Goal: Information Seeking & Learning: Learn about a topic

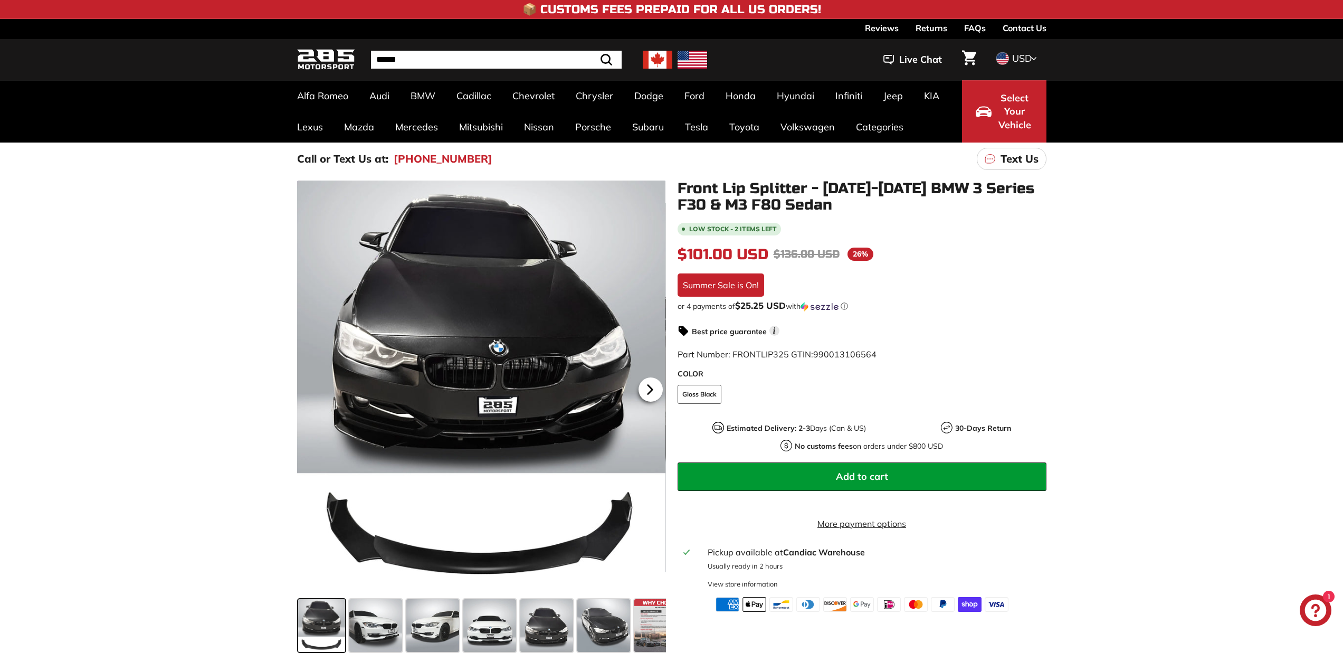
click at [649, 388] on icon at bounding box center [650, 389] width 4 height 9
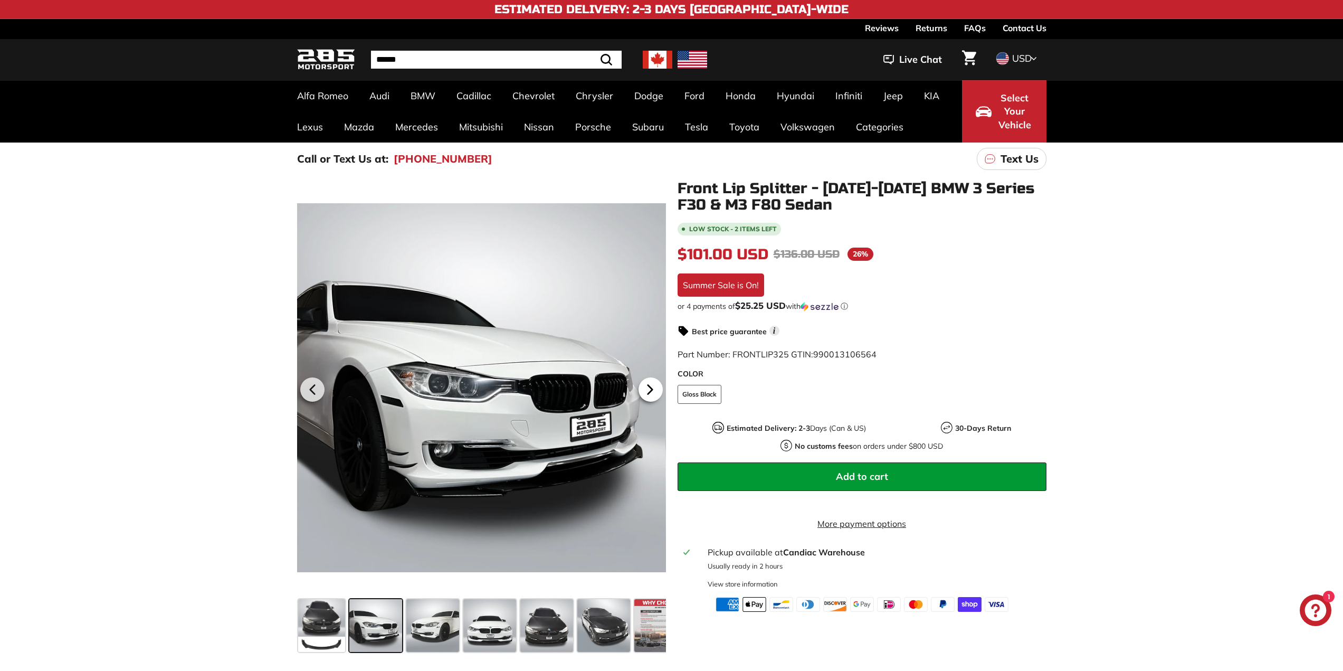
click at [648, 389] on icon at bounding box center [650, 389] width 4 height 9
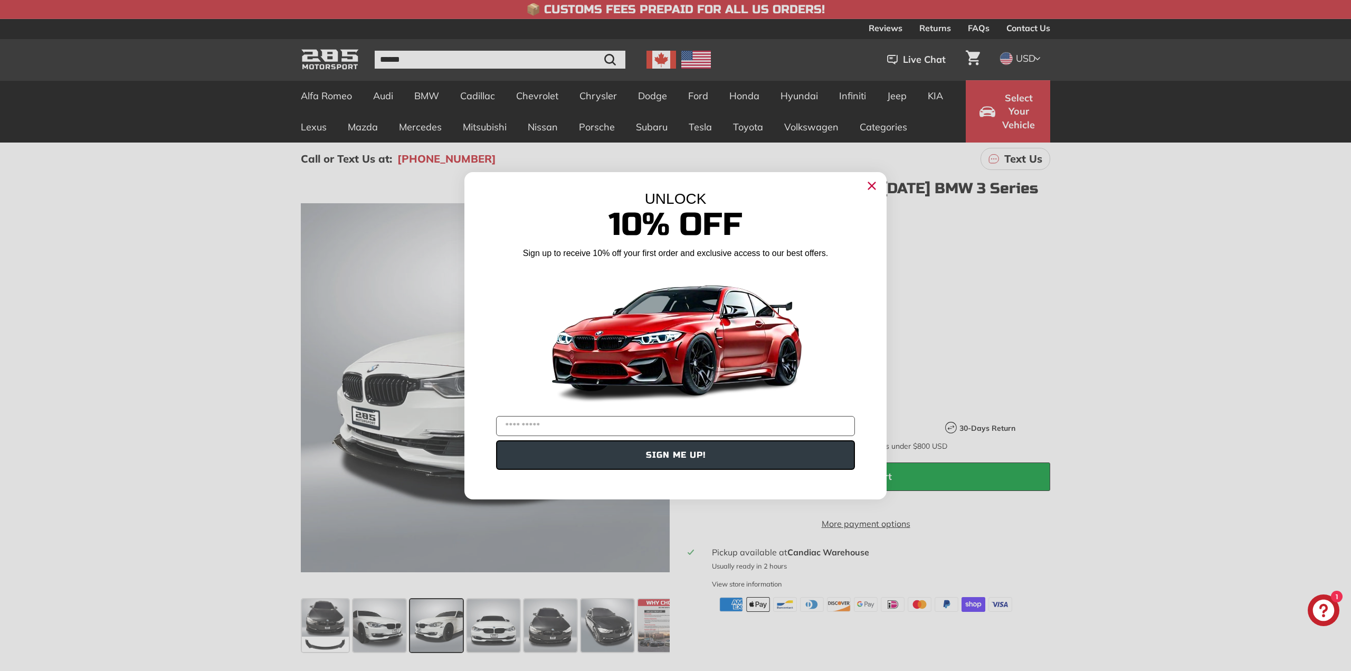
click at [875, 185] on circle "Close dialog" at bounding box center [872, 185] width 16 height 16
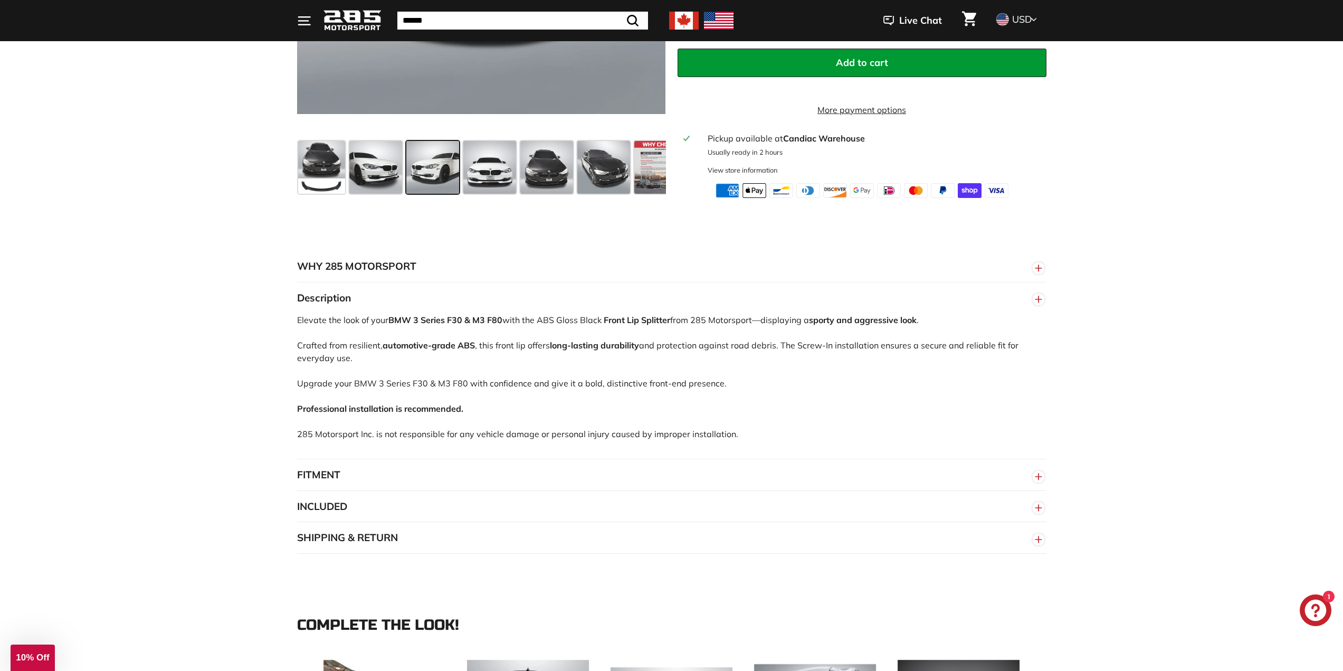
scroll to position [475, 0]
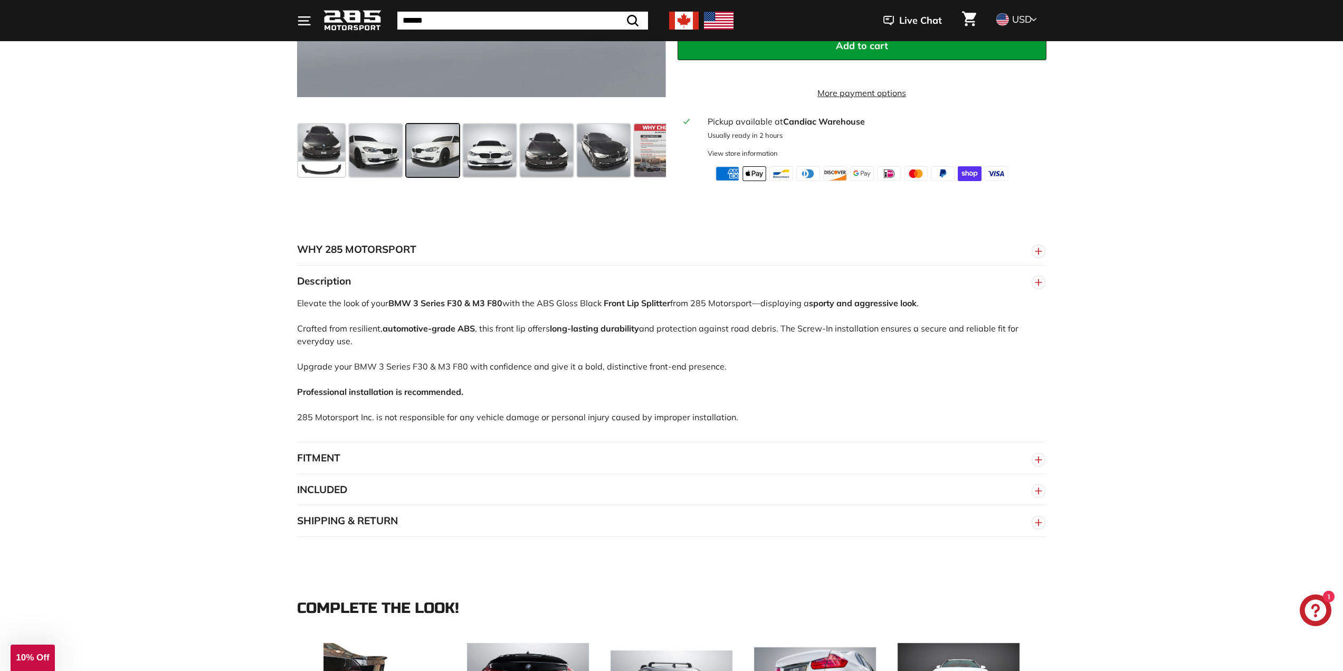
click at [345, 454] on button "FITMENT" at bounding box center [671, 458] width 749 height 32
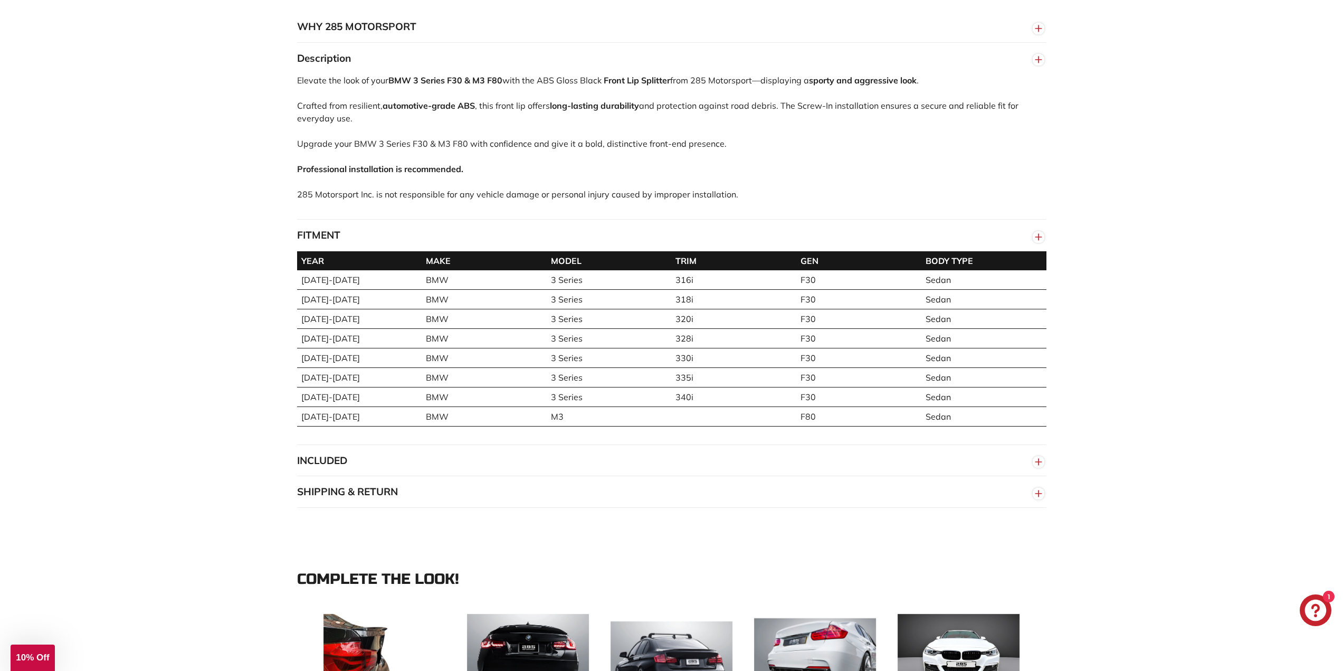
scroll to position [792, 0]
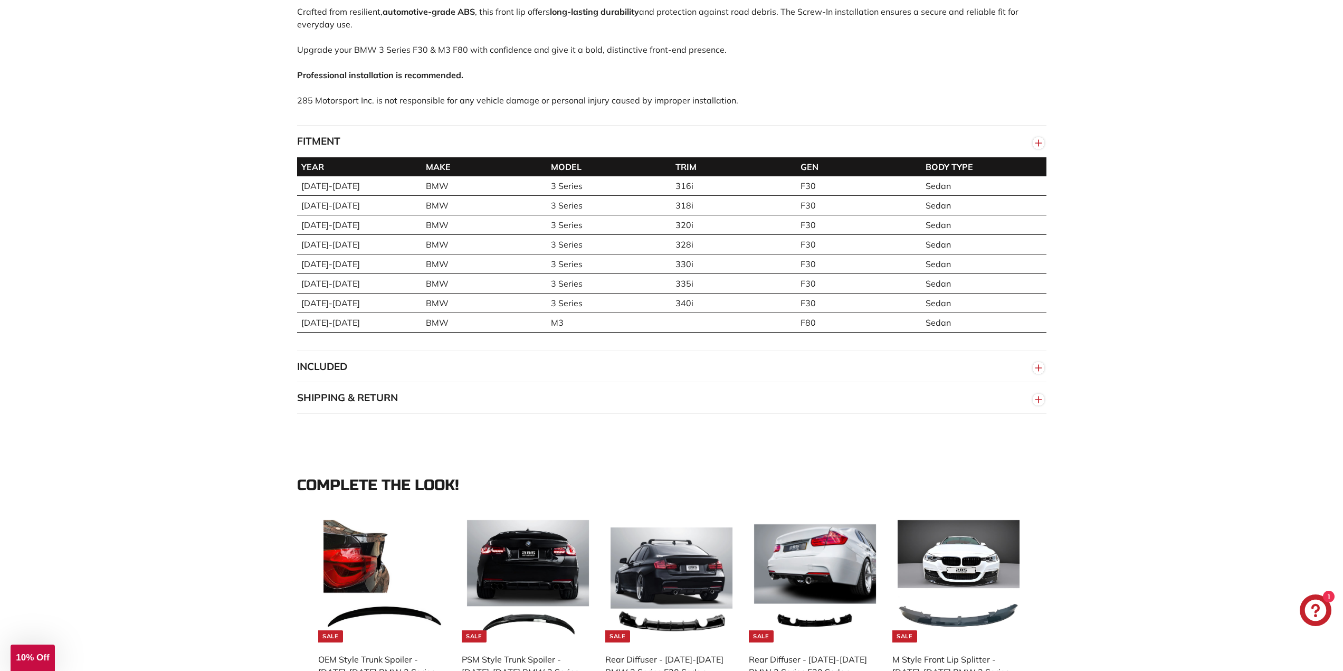
click at [392, 365] on button "INCLUDED" at bounding box center [671, 367] width 749 height 32
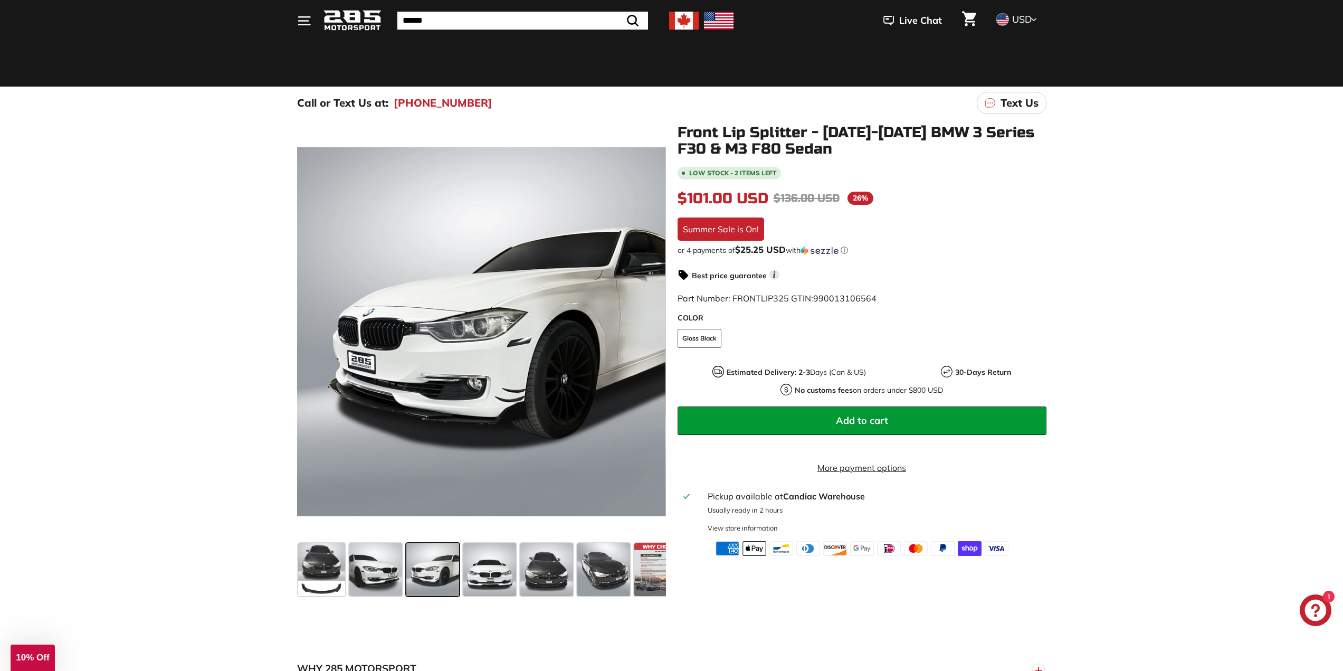
scroll to position [53, 0]
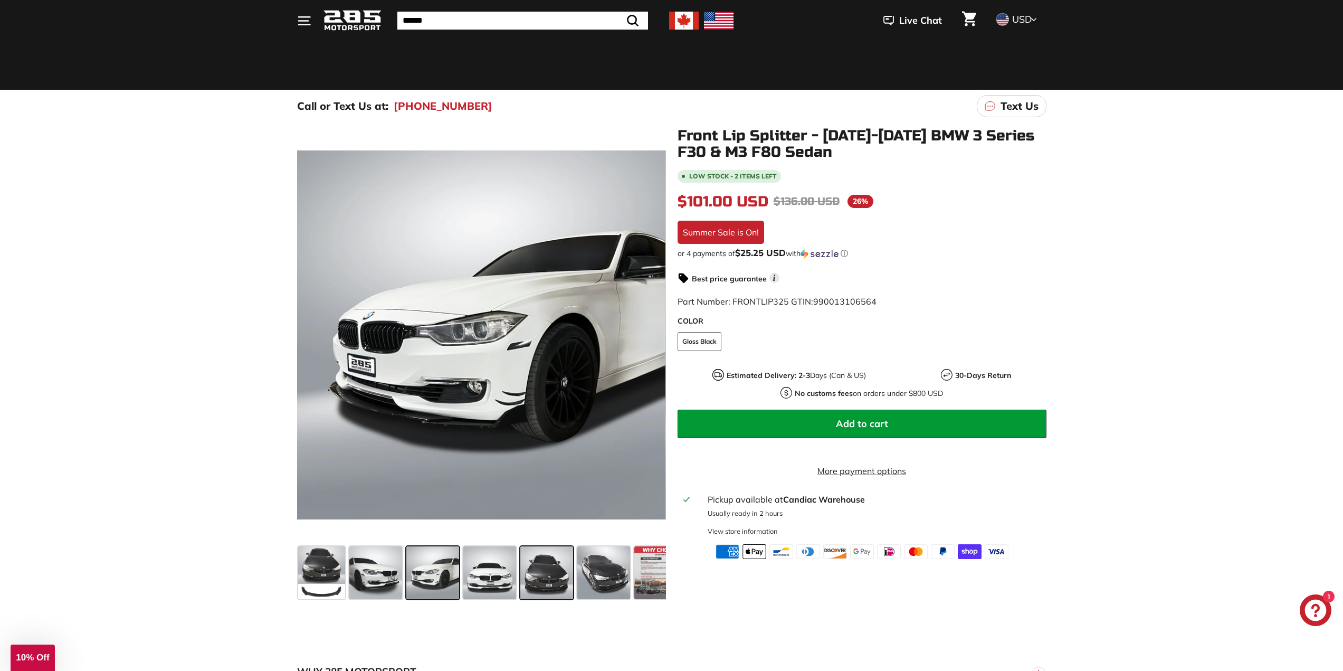
click at [538, 570] on span at bounding box center [546, 572] width 53 height 53
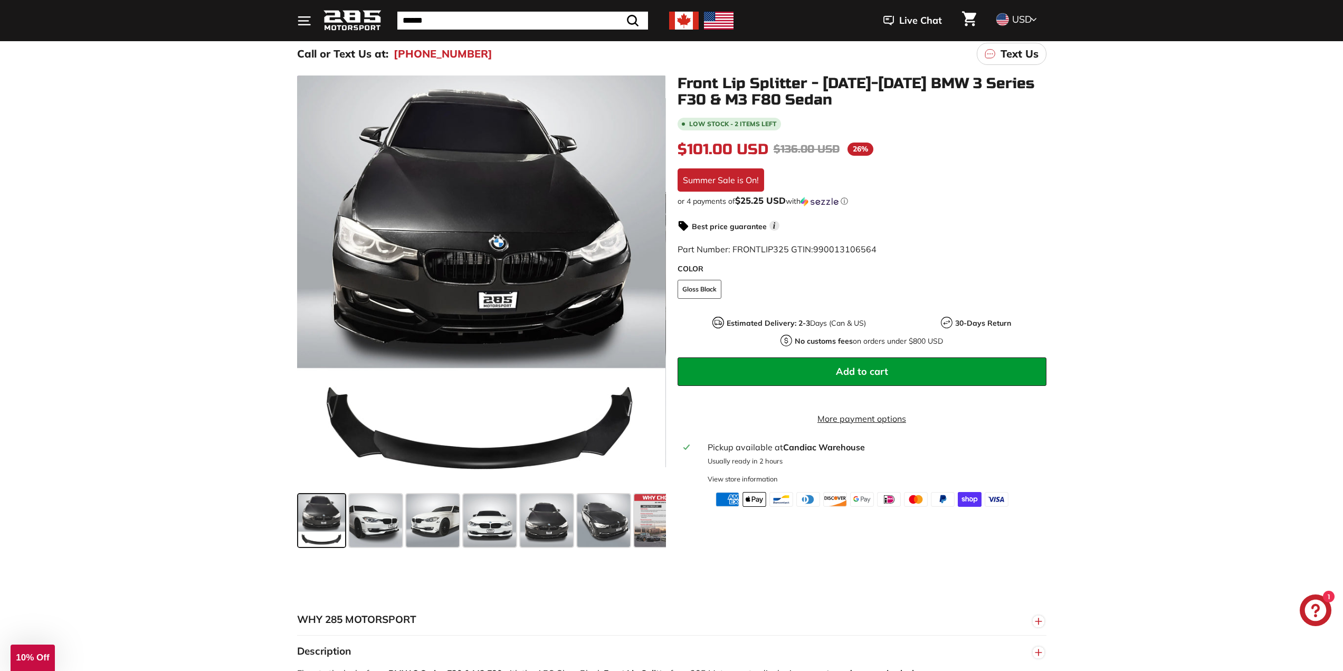
scroll to position [106, 0]
click at [435, 521] on span at bounding box center [432, 519] width 53 height 53
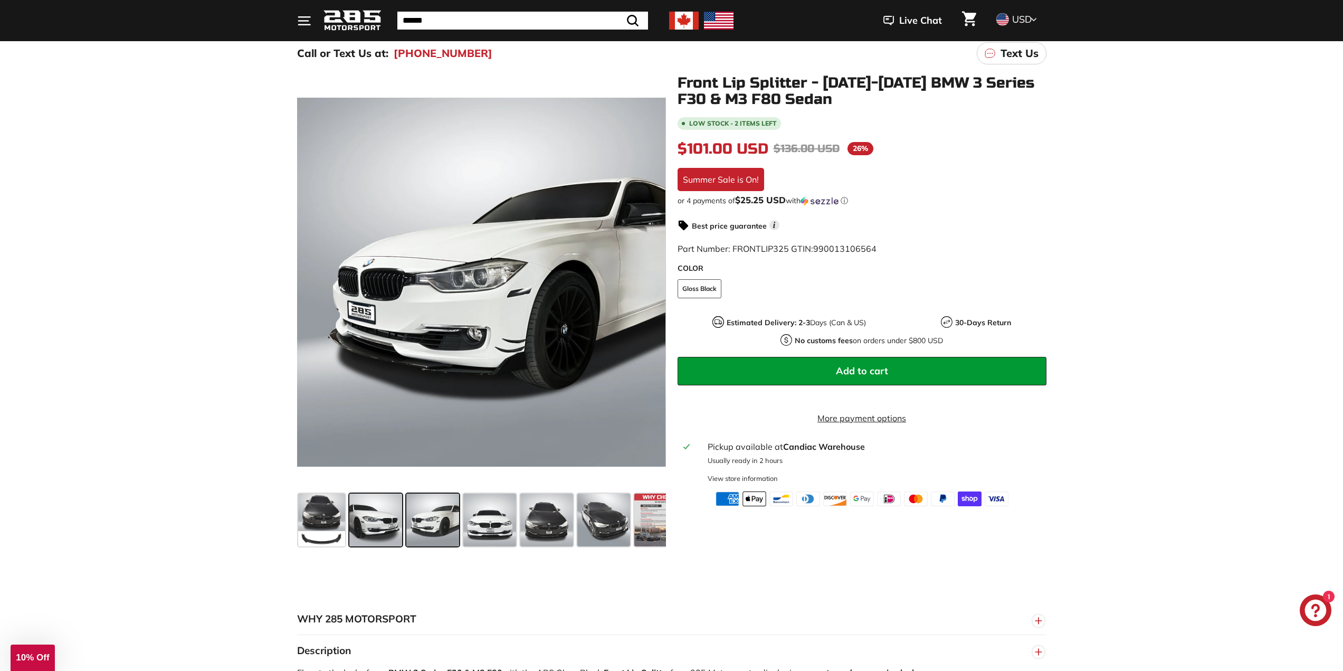
click at [387, 520] on span at bounding box center [375, 519] width 53 height 53
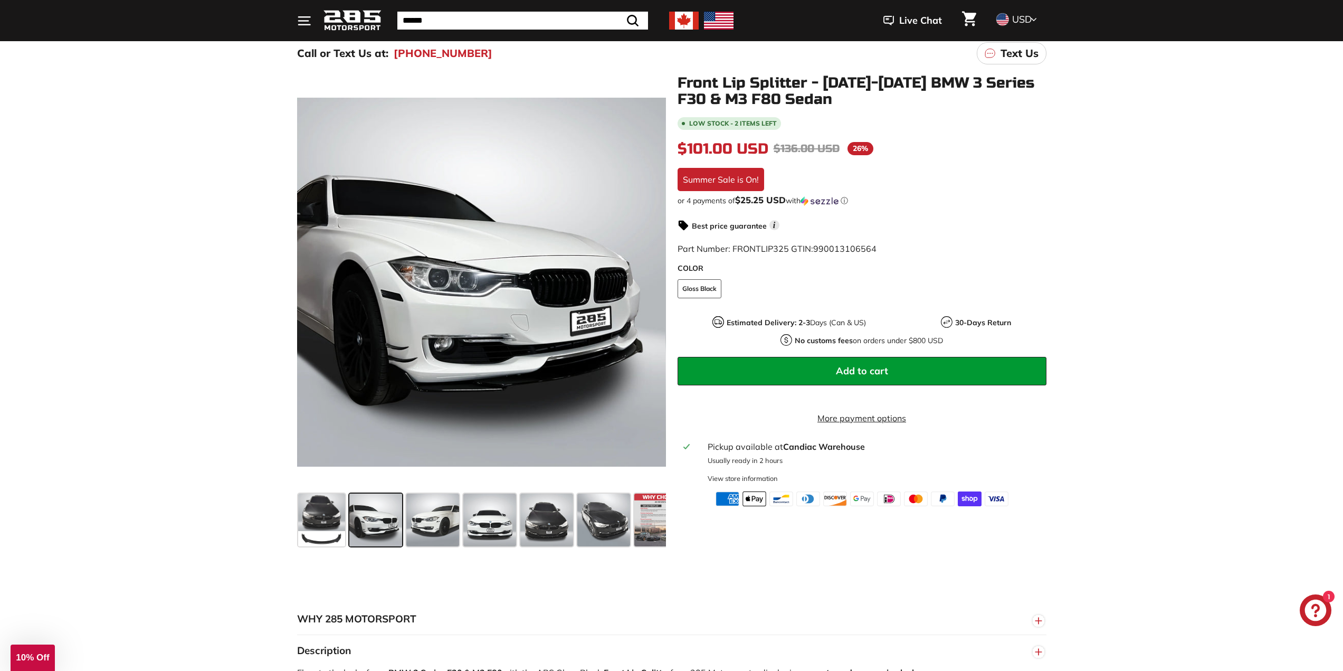
click at [55, 322] on div ".cls-1{fill:none;stroke:#000;stroke-miterlimit:10;stroke-width:2px} .cls-1{fill…" at bounding box center [671, 310] width 1343 height 481
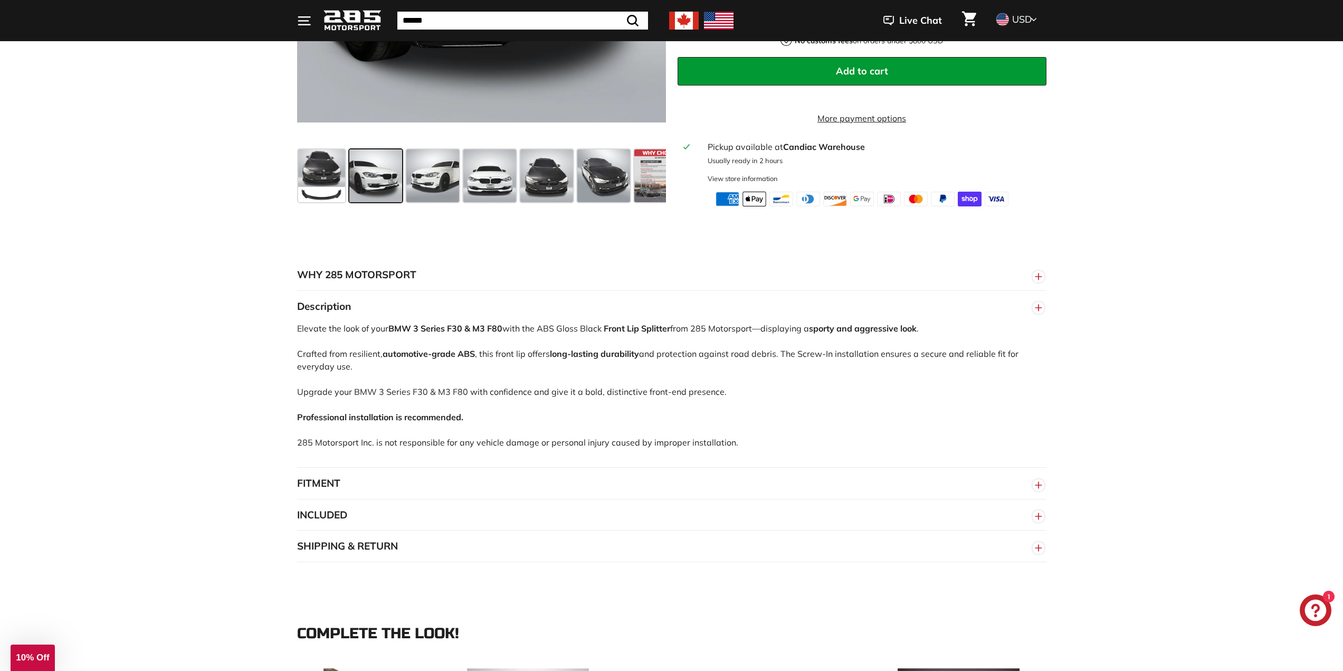
scroll to position [528, 0]
